Goal: Task Accomplishment & Management: Complete application form

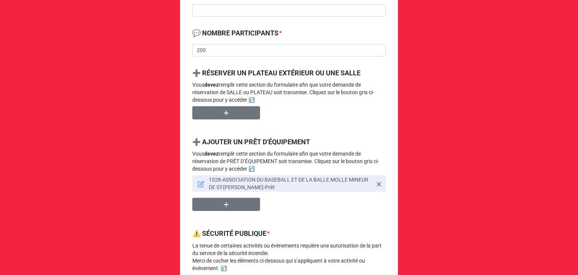
scroll to position [361, 0]
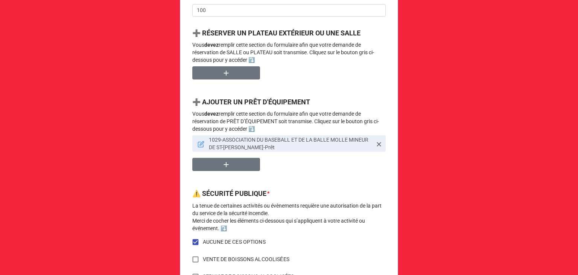
scroll to position [394, 0]
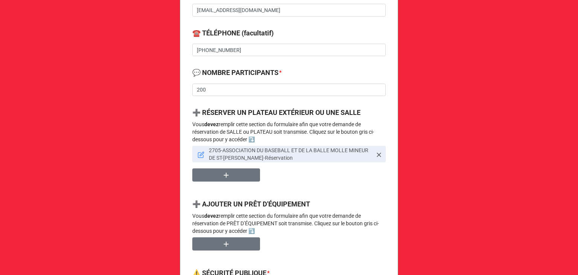
scroll to position [320, 0]
click at [201, 157] on icon at bounding box center [200, 155] width 5 height 5
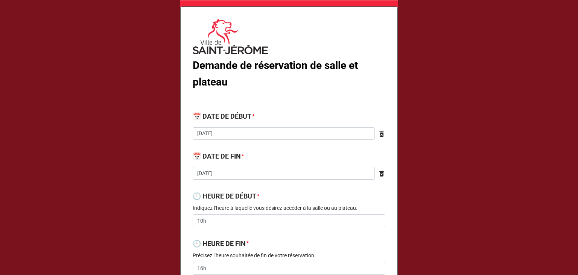
scroll to position [0, 0]
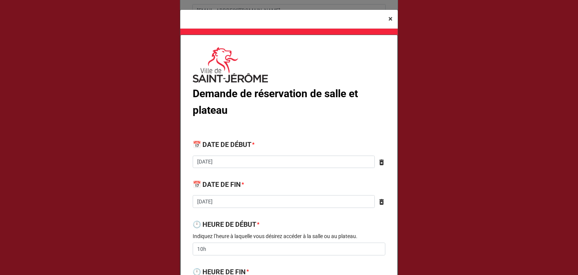
click at [389, 20] on span "×" at bounding box center [391, 18] width 4 height 9
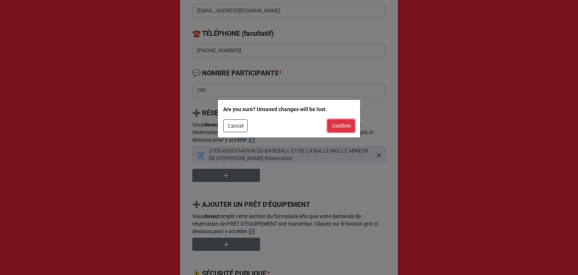
click at [336, 125] on button "Confirm" at bounding box center [341, 125] width 27 height 13
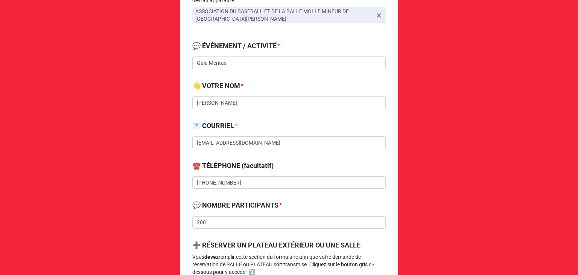
scroll to position [165, 0]
